Goal: Download file/media

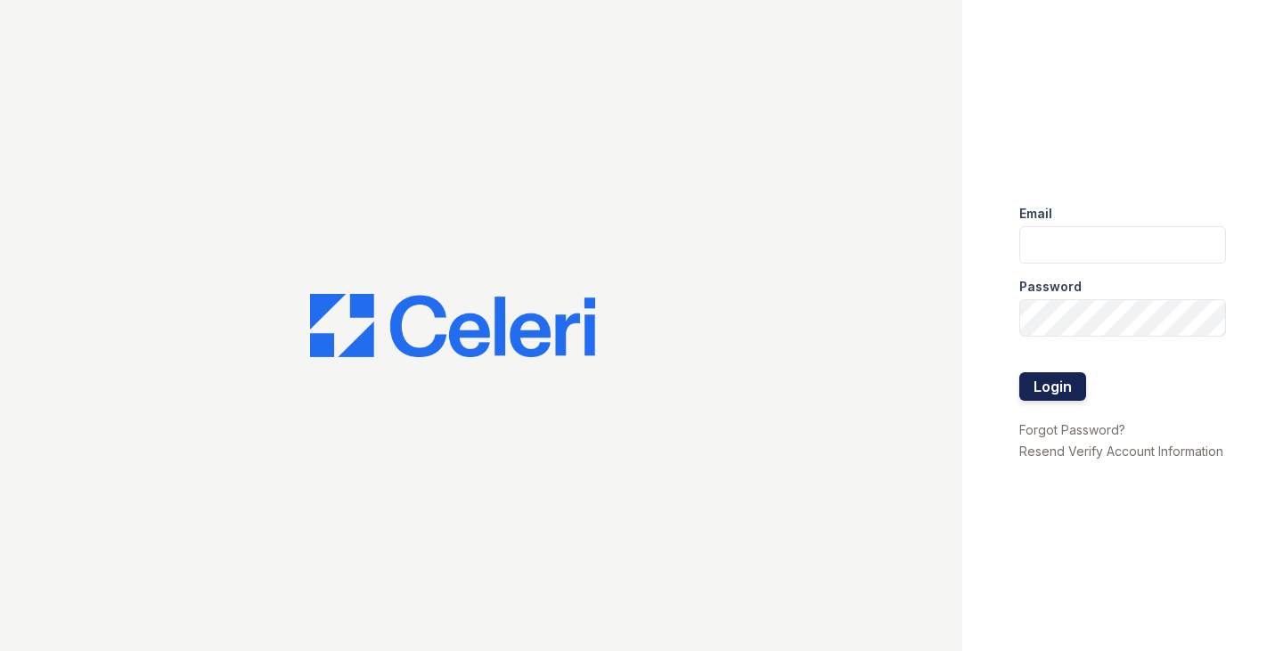
type input "[EMAIL_ADDRESS][DOMAIN_NAME]"
click at [1039, 383] on button "Login" at bounding box center [1052, 386] width 67 height 29
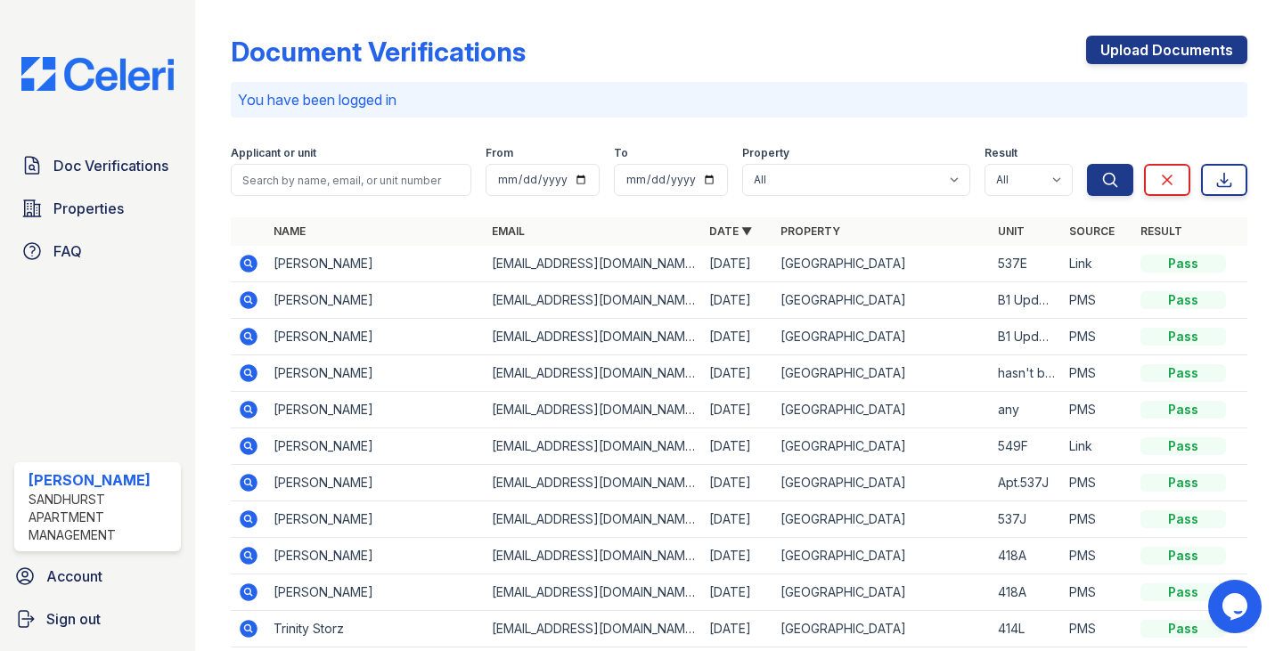
click at [249, 263] on icon at bounding box center [248, 262] width 4 height 4
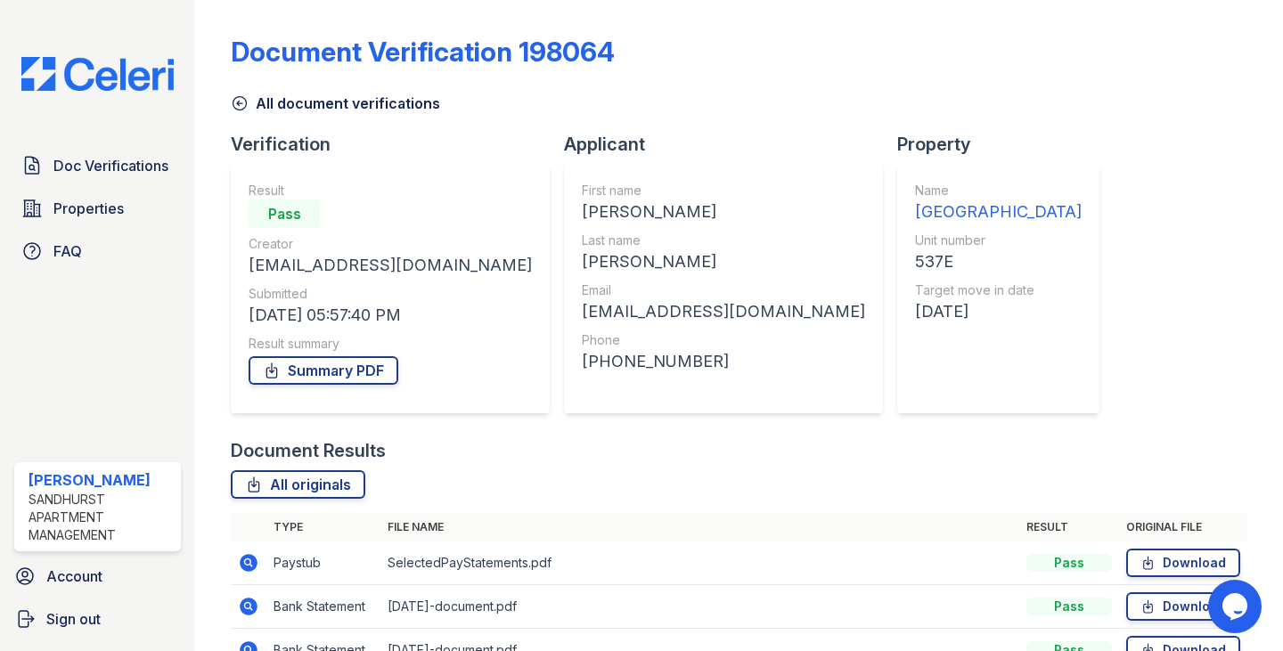
scroll to position [89, 0]
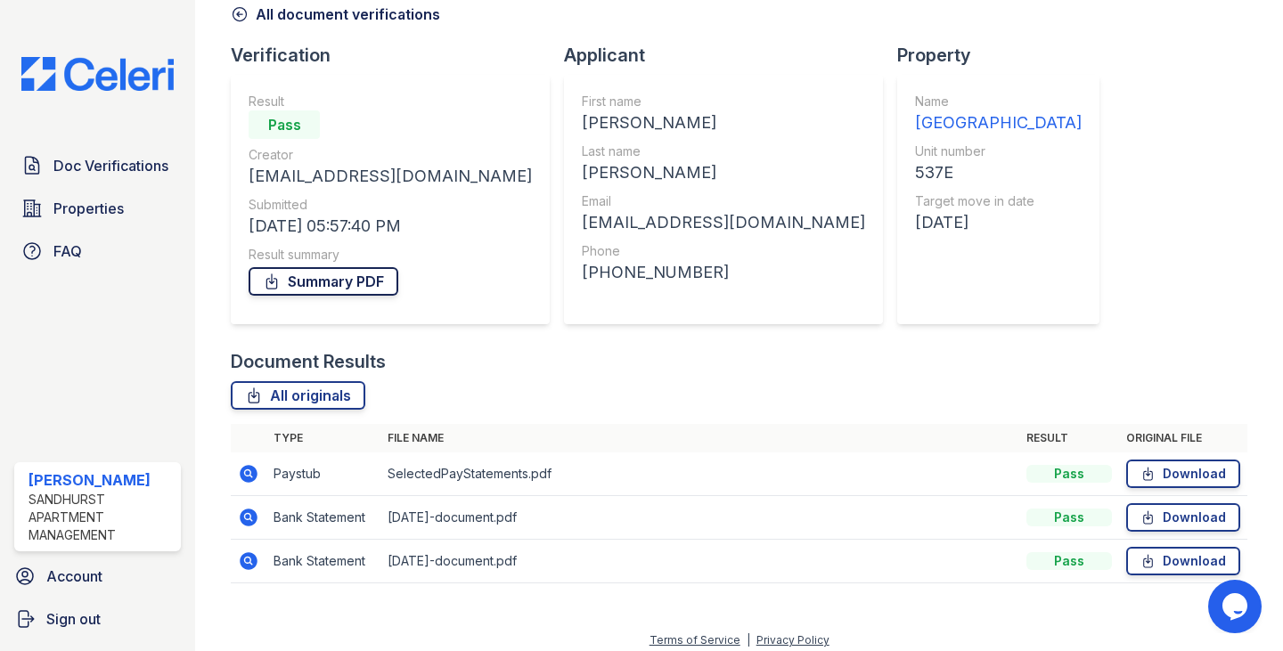
click at [356, 285] on link "Summary PDF" at bounding box center [324, 281] width 150 height 29
click at [1154, 479] on link "Download" at bounding box center [1183, 474] width 114 height 29
click at [1166, 513] on link "Download" at bounding box center [1183, 517] width 114 height 29
click at [1155, 564] on link "Download" at bounding box center [1183, 561] width 114 height 29
